Goal: Transaction & Acquisition: Purchase product/service

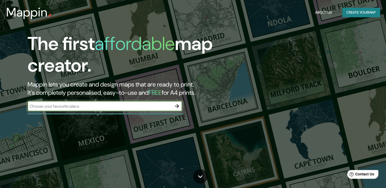
click at [92, 102] on div "​" at bounding box center [105, 106] width 154 height 10
click at [152, 105] on input "text" at bounding box center [100, 106] width 144 height 6
type input "[GEOGRAPHIC_DATA]"
click at [175, 108] on icon "button" at bounding box center [177, 106] width 6 height 6
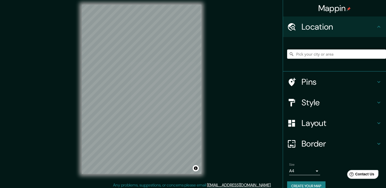
scroll to position [6, 0]
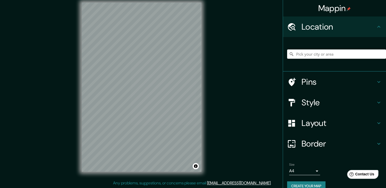
click at [324, 59] on div at bounding box center [336, 54] width 99 height 26
click at [322, 54] on input "Pick your city or area" at bounding box center [336, 53] width 99 height 9
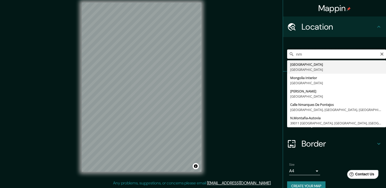
type input "n"
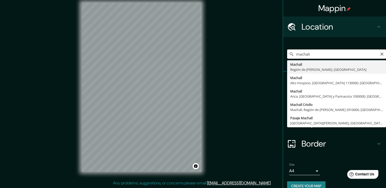
type input "Machalí, Región de [PERSON_NAME], [GEOGRAPHIC_DATA]"
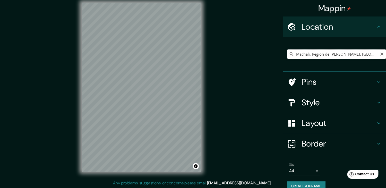
click at [310, 53] on input "Machalí, Región de [PERSON_NAME], [GEOGRAPHIC_DATA]" at bounding box center [336, 53] width 99 height 9
click at [202, 120] on div "© Mapbox © OpenStreetMap Improve this map" at bounding box center [141, 87] width 136 height 186
click at [313, 79] on h4 "Pins" at bounding box center [338, 82] width 74 height 10
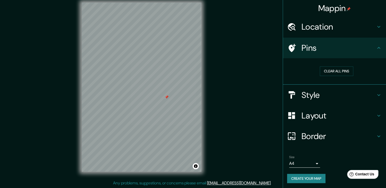
click at [377, 43] on div "Pins" at bounding box center [334, 48] width 103 height 21
click at [366, 51] on h4 "Pins" at bounding box center [338, 48] width 74 height 10
click at [299, 161] on body "Mappin Location [GEOGRAPHIC_DATA], [GEOGRAPHIC_DATA][PERSON_NAME], [GEOGRAPHIC_…" at bounding box center [193, 88] width 386 height 188
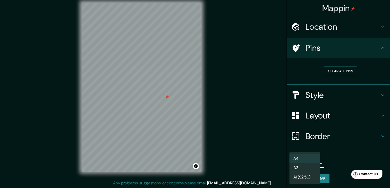
click at [300, 160] on li "A4" at bounding box center [304, 158] width 31 height 9
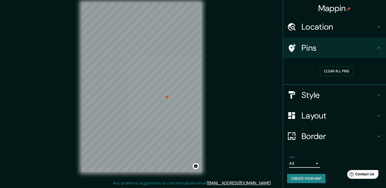
click at [328, 96] on h4 "Style" at bounding box center [338, 95] width 74 height 10
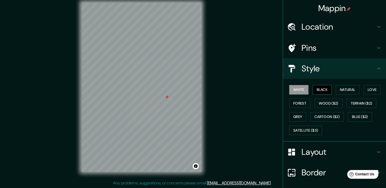
click at [315, 90] on button "Black" at bounding box center [322, 90] width 19 height 10
click at [341, 90] on button "Natural" at bounding box center [348, 90] width 24 height 10
click at [367, 87] on button "Love" at bounding box center [372, 90] width 17 height 10
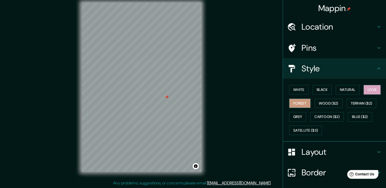
click at [293, 105] on button "Forest" at bounding box center [299, 104] width 21 height 10
click at [324, 102] on button "Wood ($2)" at bounding box center [329, 104] width 28 height 10
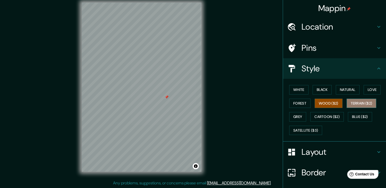
click at [375, 99] on button "Terrain ($2)" at bounding box center [362, 104] width 30 height 10
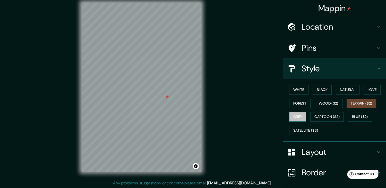
click at [296, 119] on button "Grey" at bounding box center [297, 117] width 17 height 10
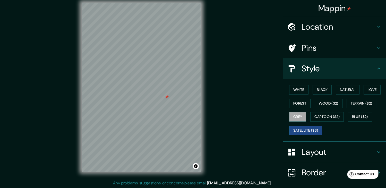
click at [314, 131] on button "Satellite ($3)" at bounding box center [305, 131] width 33 height 10
click at [340, 89] on button "Natural" at bounding box center [348, 90] width 24 height 10
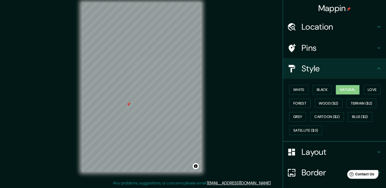
click at [128, 103] on div at bounding box center [128, 104] width 4 height 4
click at [143, 42] on div at bounding box center [143, 42] width 4 height 4
click at [370, 65] on h4 "Style" at bounding box center [338, 68] width 74 height 10
click at [342, 145] on div "Layout" at bounding box center [334, 152] width 103 height 21
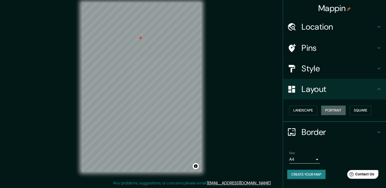
click at [334, 106] on button "Portrait" at bounding box center [333, 111] width 24 height 10
click at [307, 110] on button "Landscape" at bounding box center [303, 111] width 28 height 10
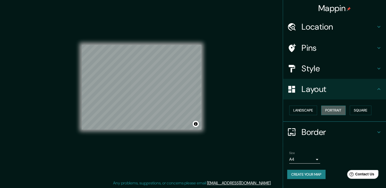
click at [334, 111] on button "Portrait" at bounding box center [333, 111] width 24 height 10
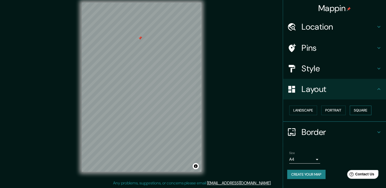
click at [365, 111] on button "Square" at bounding box center [361, 111] width 22 height 10
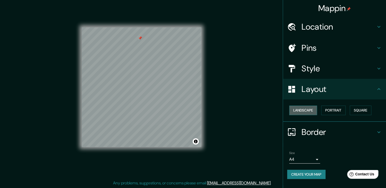
click at [310, 112] on button "Landscape" at bounding box center [303, 111] width 28 height 10
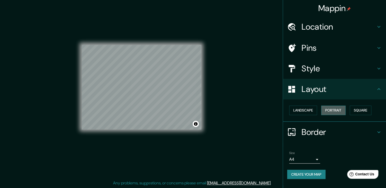
click at [332, 111] on button "Portrait" at bounding box center [333, 111] width 24 height 10
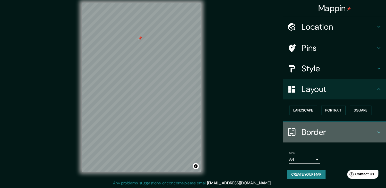
click at [324, 135] on h4 "Border" at bounding box center [338, 132] width 74 height 10
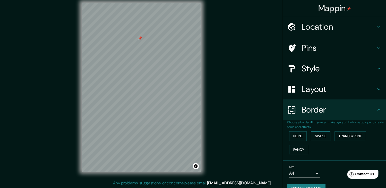
click at [318, 137] on button "Simple" at bounding box center [321, 136] width 20 height 10
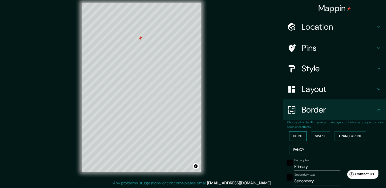
click at [297, 136] on button "None" at bounding box center [298, 136] width 18 height 10
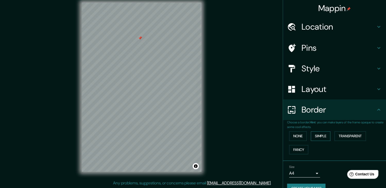
click at [318, 136] on button "Simple" at bounding box center [321, 136] width 20 height 10
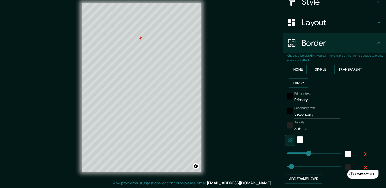
scroll to position [77, 0]
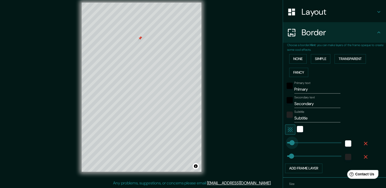
type input "10"
drag, startPoint x: 303, startPoint y: 142, endPoint x: 284, endPoint y: 142, distance: 19.1
type input "37"
type input "83"
drag, startPoint x: 285, startPoint y: 143, endPoint x: 293, endPoint y: 143, distance: 7.2
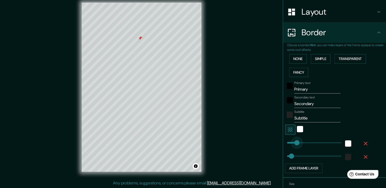
type input "37"
type input "23"
drag, startPoint x: 291, startPoint y: 142, endPoint x: 286, endPoint y: 141, distance: 5.4
type input "0"
drag, startPoint x: 289, startPoint y: 155, endPoint x: 282, endPoint y: 152, distance: 7.3
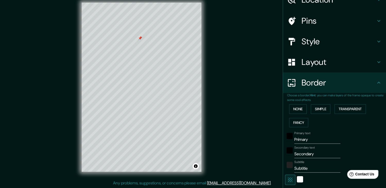
scroll to position [27, 0]
click at [299, 108] on button "None" at bounding box center [298, 110] width 18 height 10
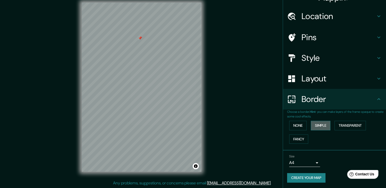
click at [324, 125] on button "Simple" at bounding box center [321, 126] width 20 height 10
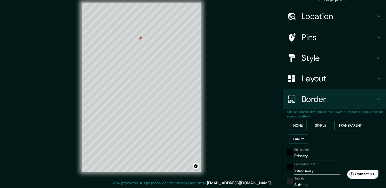
click at [353, 125] on button "Transparent" at bounding box center [349, 126] width 31 height 10
click at [300, 137] on button "Fancy" at bounding box center [298, 139] width 19 height 10
click at [322, 127] on button "Simple" at bounding box center [321, 126] width 20 height 10
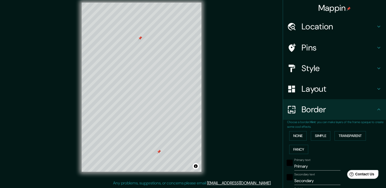
scroll to position [0, 0]
click at [160, 152] on div at bounding box center [159, 152] width 4 height 4
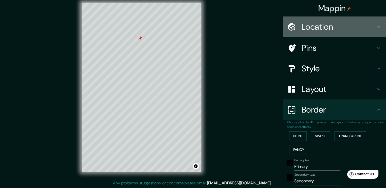
click at [318, 25] on h4 "Location" at bounding box center [338, 27] width 74 height 10
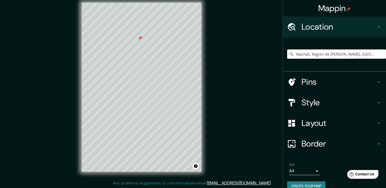
click at [311, 80] on h4 "Pins" at bounding box center [338, 82] width 74 height 10
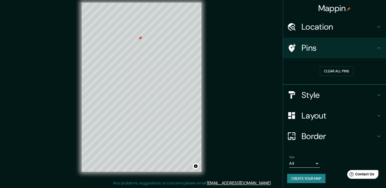
click at [316, 97] on h4 "Style" at bounding box center [338, 95] width 74 height 10
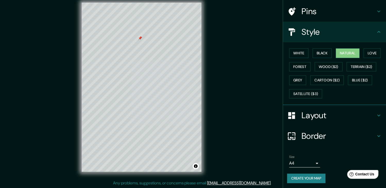
click at [315, 114] on h4 "Layout" at bounding box center [338, 115] width 74 height 10
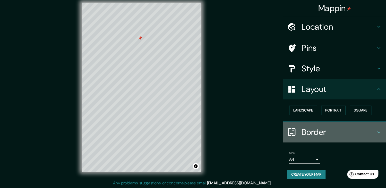
click at [314, 131] on h4 "Border" at bounding box center [338, 132] width 74 height 10
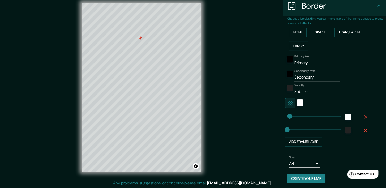
scroll to position [104, 0]
click at [295, 179] on button "Create your map" at bounding box center [306, 179] width 38 height 10
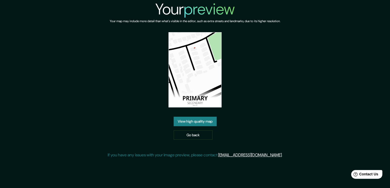
click at [199, 100] on img at bounding box center [194, 69] width 53 height 75
click at [199, 122] on link "View high quality map" at bounding box center [195, 122] width 43 height 10
